Goal: Use online tool/utility: Utilize a website feature to perform a specific function

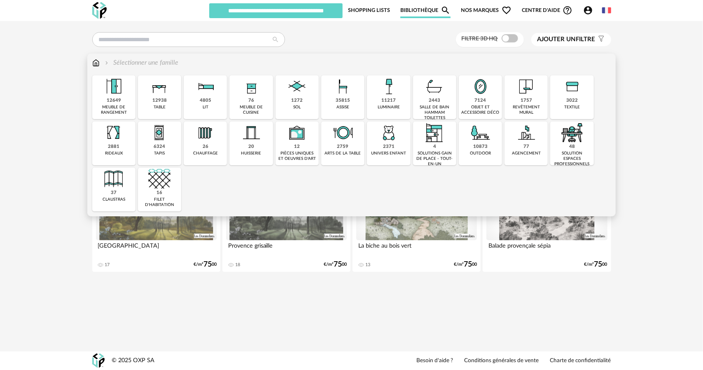
click at [119, 93] on img at bounding box center [113, 86] width 22 height 22
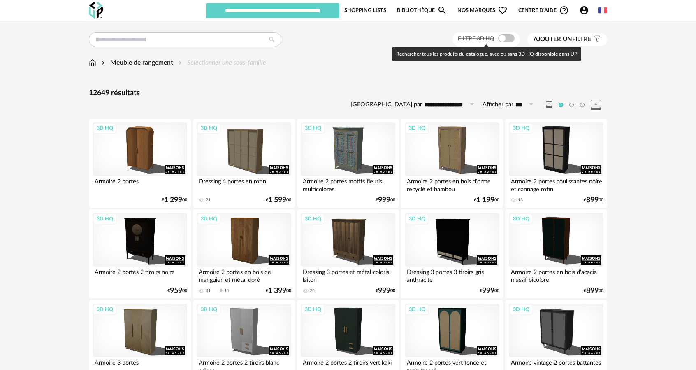
click at [506, 40] on span at bounding box center [506, 38] width 16 height 8
click at [502, 40] on span at bounding box center [506, 38] width 16 height 8
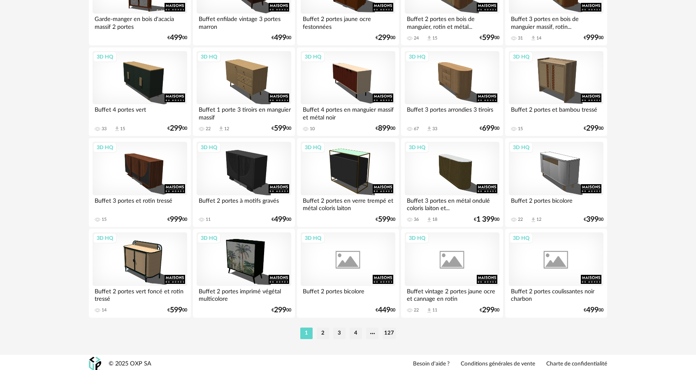
scroll to position [1614, 0]
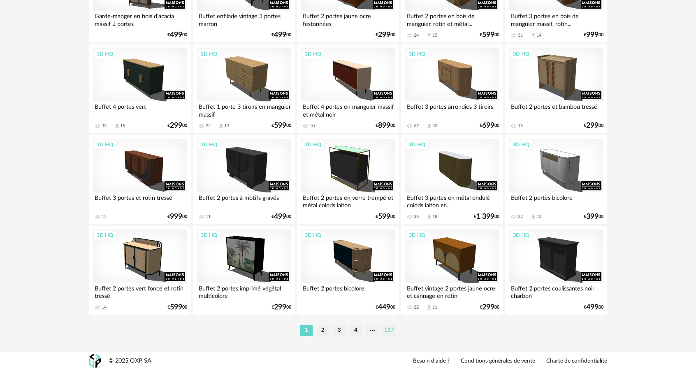
click at [390, 333] on li "127" at bounding box center [389, 330] width 13 height 12
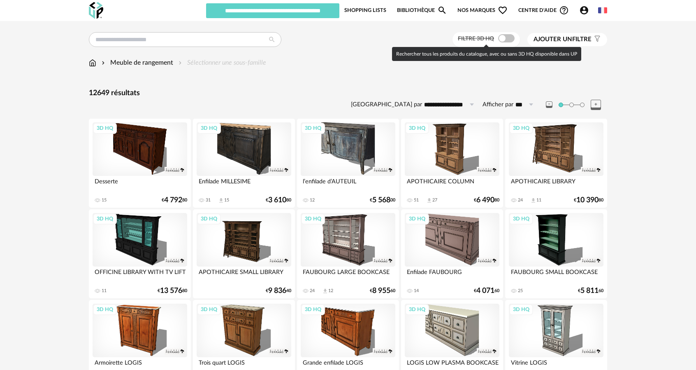
click at [506, 39] on span at bounding box center [506, 38] width 16 height 8
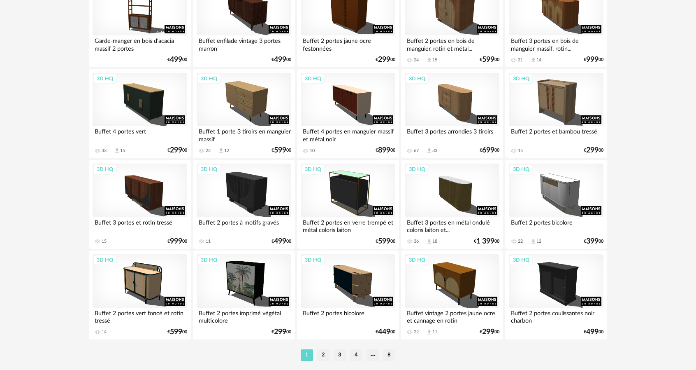
scroll to position [1614, 0]
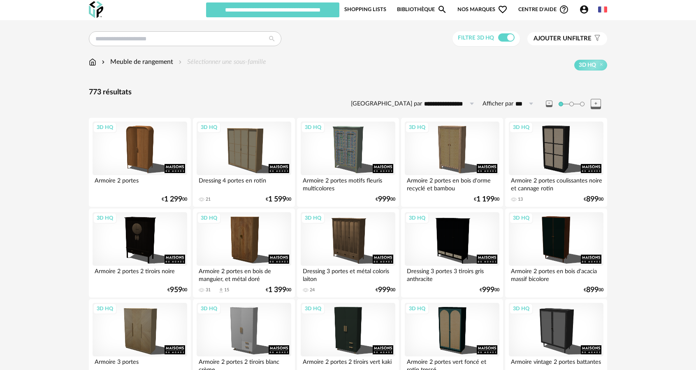
scroll to position [0, 0]
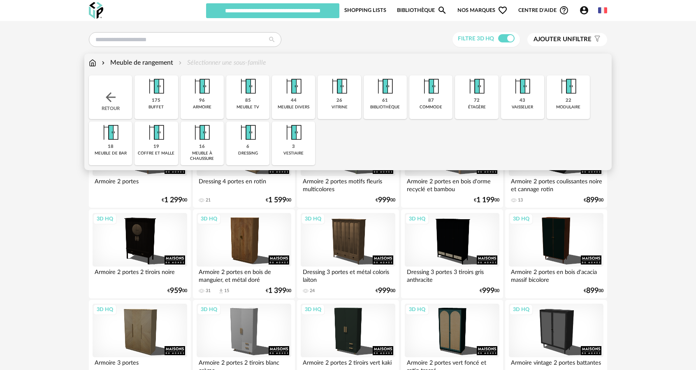
click at [161, 102] on div "175 buffet" at bounding box center [156, 97] width 43 height 44
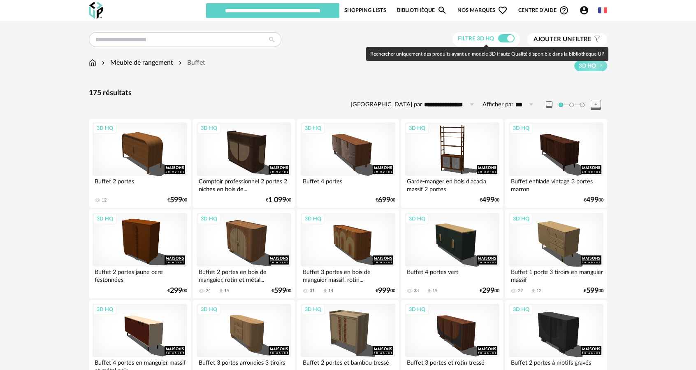
click at [498, 37] on div at bounding box center [506, 38] width 16 height 8
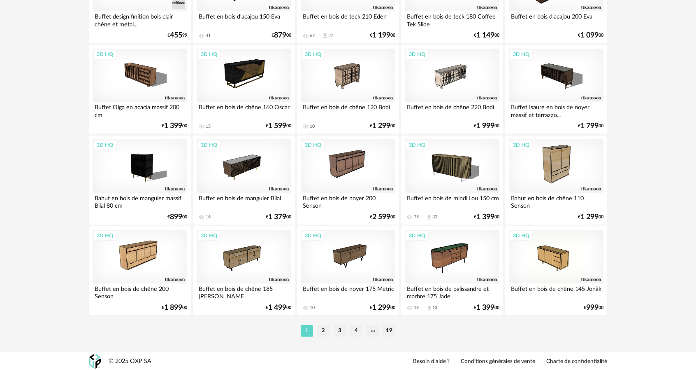
scroll to position [1614, 0]
click at [392, 327] on li "19" at bounding box center [389, 330] width 12 height 12
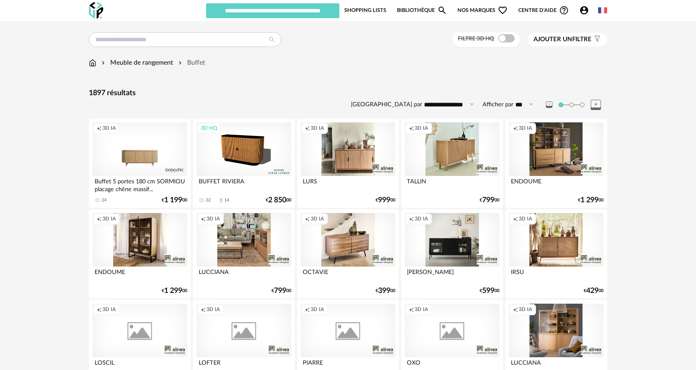
click at [554, 153] on div "Creation icon 3D IA" at bounding box center [556, 149] width 95 height 54
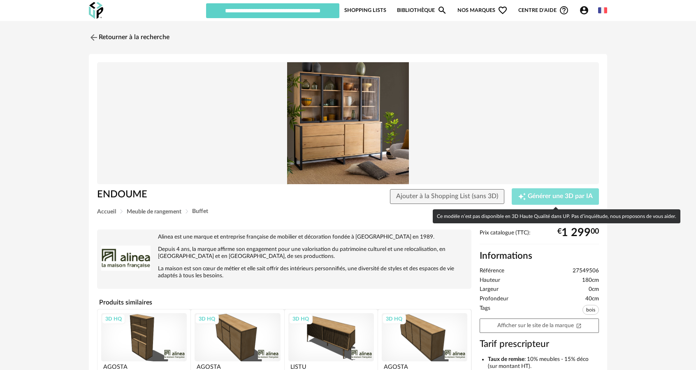
click at [537, 200] on button "Creation icon Générer une 3D par IA" at bounding box center [555, 196] width 87 height 16
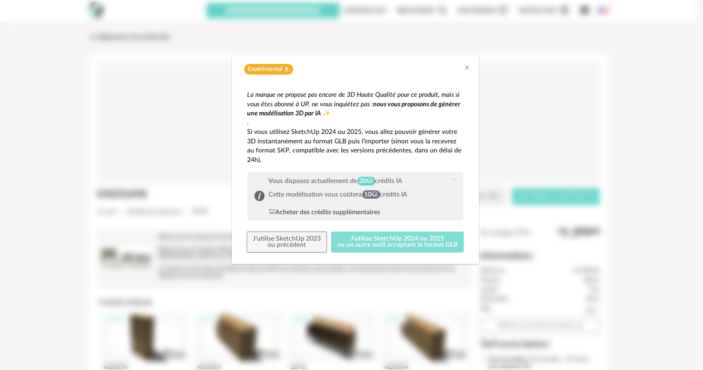
click at [382, 236] on button "J'utilise SketchUp 2024 ou 2025 ou un autre outil acceptant le format GLB" at bounding box center [397, 241] width 133 height 21
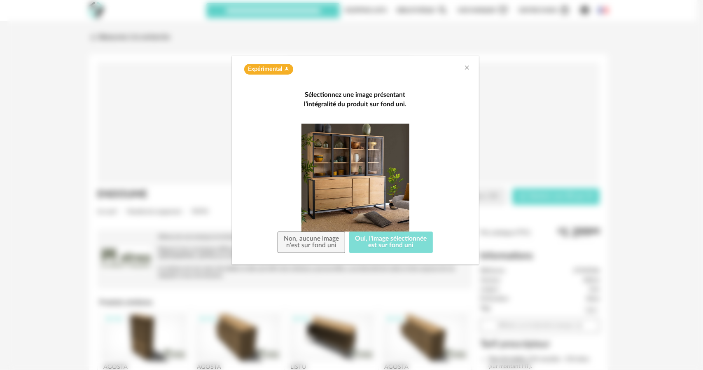
click at [381, 242] on button "Oui, l'image sélectionnée est sur fond uni" at bounding box center [391, 241] width 84 height 21
